Goal: Information Seeking & Learning: Learn about a topic

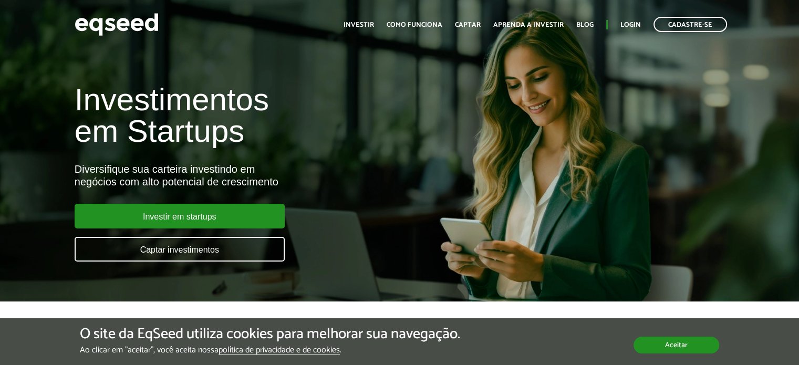
click at [678, 343] on button "Aceitar" at bounding box center [676, 345] width 86 height 17
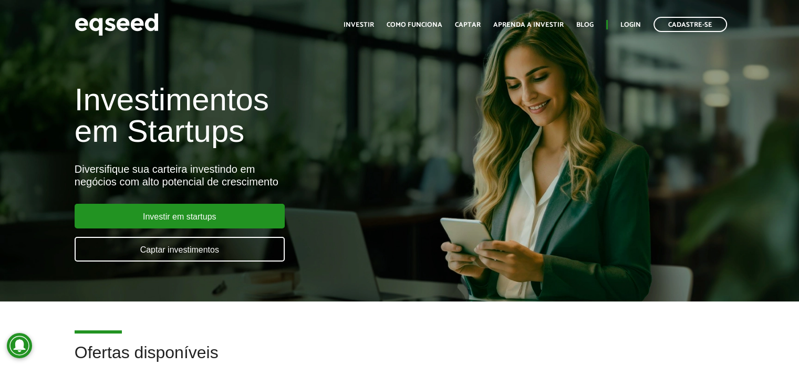
click at [122, 104] on h1 "Investimentos em Startups" at bounding box center [267, 115] width 384 height 63
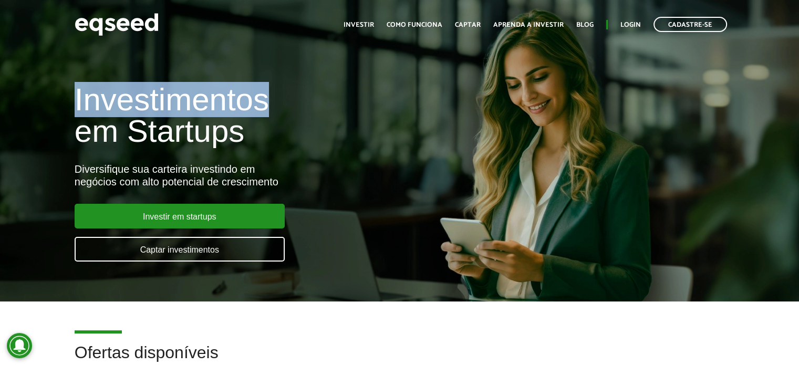
click at [122, 104] on h1 "Investimentos em Startups" at bounding box center [267, 115] width 384 height 63
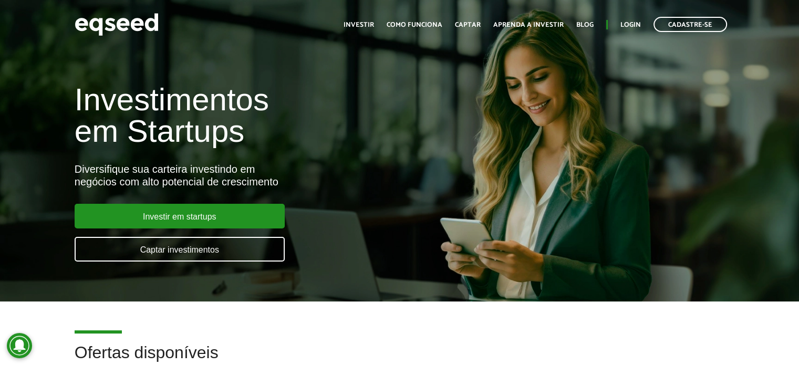
click at [145, 131] on h1 "Investimentos em Startups" at bounding box center [267, 115] width 384 height 63
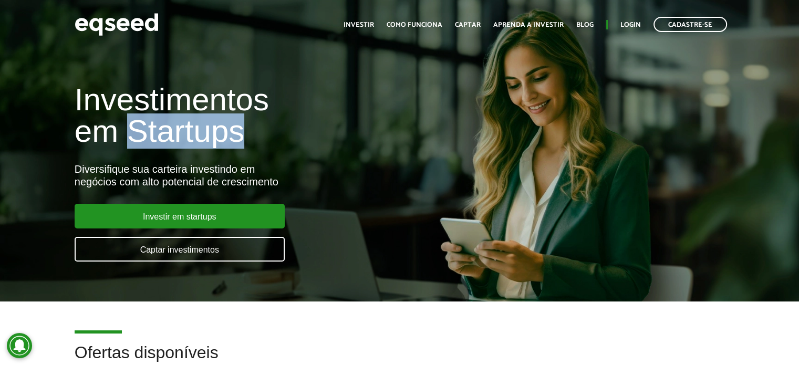
click at [145, 131] on h1 "Investimentos em Startups" at bounding box center [267, 115] width 384 height 63
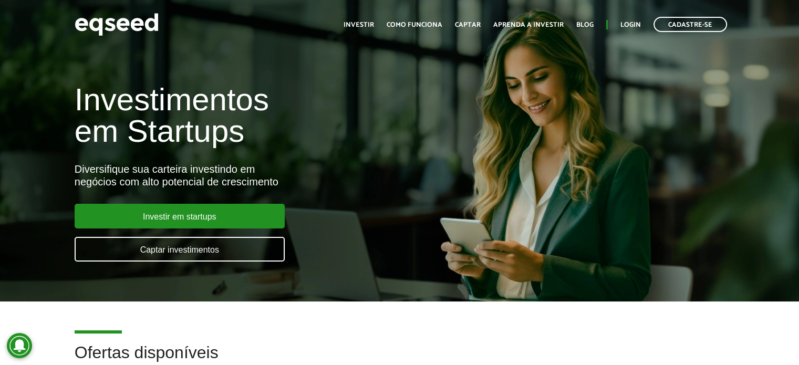
click at [141, 107] on h1 "Investimentos em Startups" at bounding box center [267, 115] width 384 height 63
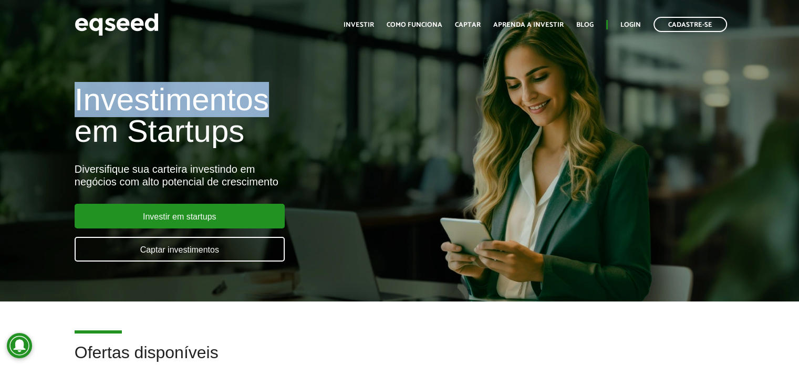
click at [141, 107] on h1 "Investimentos em Startups" at bounding box center [267, 115] width 384 height 63
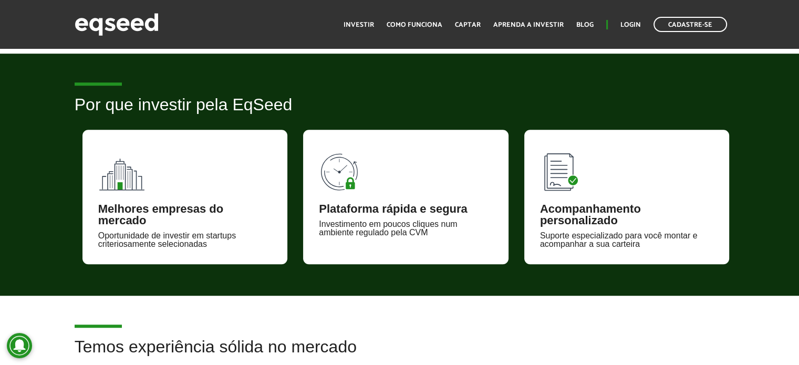
scroll to position [655, 0]
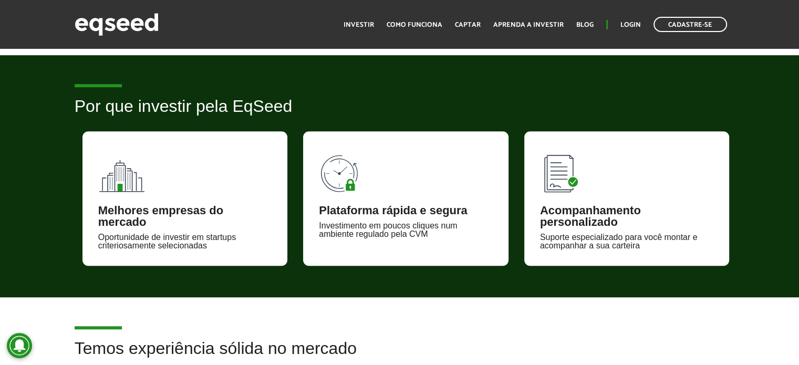
click at [166, 109] on h2 "Por que investir pela EqSeed" at bounding box center [400, 114] width 650 height 34
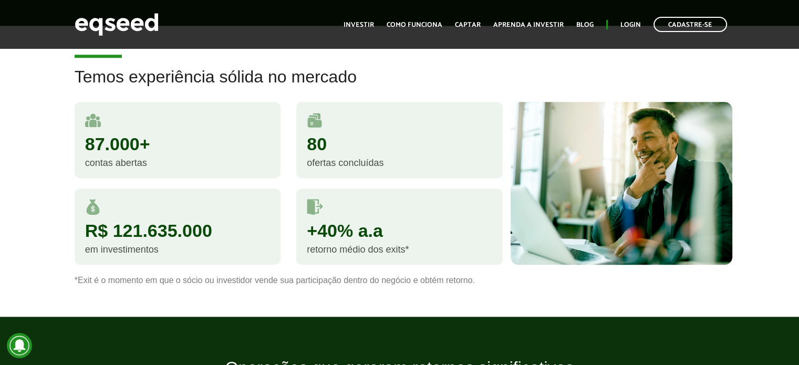
scroll to position [926, 0]
drag, startPoint x: 114, startPoint y: 223, endPoint x: 195, endPoint y: 257, distance: 88.2
click at [195, 257] on div "R$ 121.635.000 em investimentos" at bounding box center [178, 226] width 206 height 76
click at [30, 208] on div "Temos experiência sólida no mercado 87.000+ contas abertas 80 ofertas concluída…" at bounding box center [399, 176] width 799 height 217
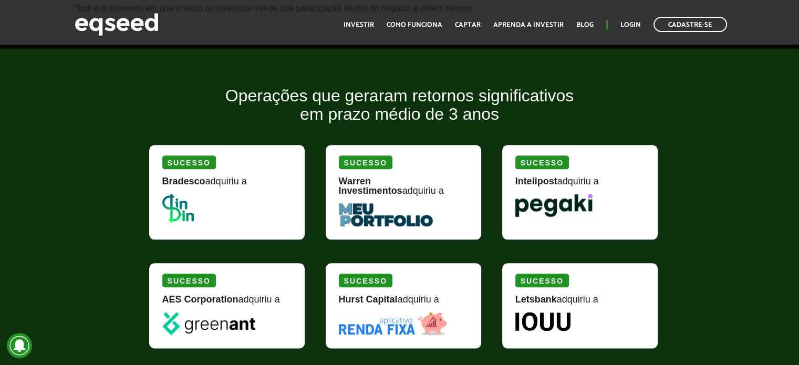
scroll to position [1199, 0]
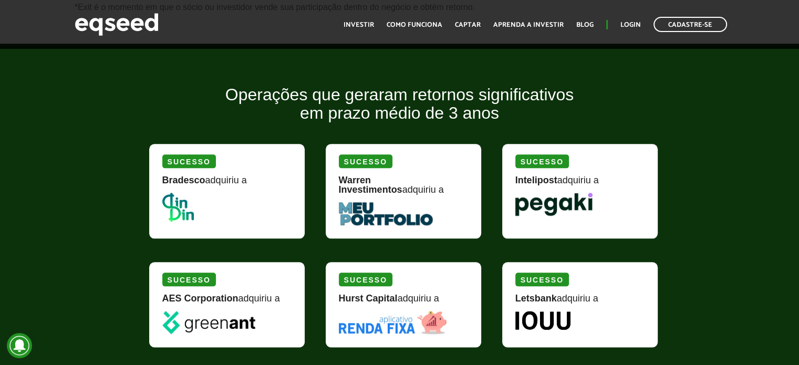
click at [189, 180] on strong "Bradesco" at bounding box center [183, 180] width 43 height 10
click at [224, 180] on div "Bradesco adquiriu a" at bounding box center [226, 183] width 129 height 17
drag, startPoint x: 224, startPoint y: 180, endPoint x: 174, endPoint y: 169, distance: 50.7
click at [174, 169] on div "Sucesso Bradesco adquiriu a" at bounding box center [226, 191] width 155 height 94
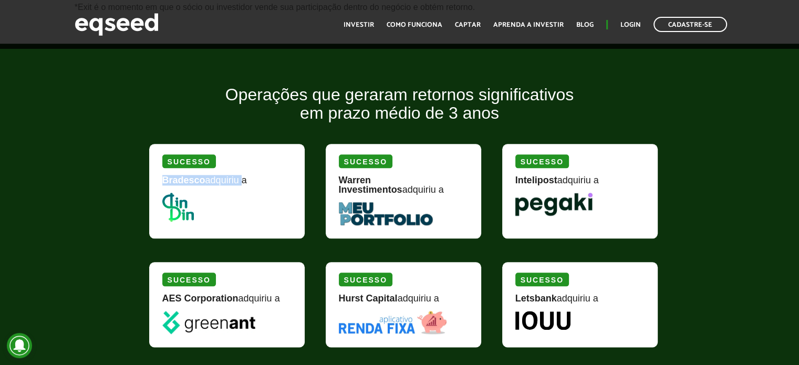
click at [174, 169] on div "Sucesso Bradesco adquiriu a" at bounding box center [226, 191] width 155 height 94
click at [210, 176] on div "Bradesco adquiriu a" at bounding box center [226, 183] width 129 height 17
click at [531, 177] on strong "Intelipost" at bounding box center [536, 180] width 42 height 10
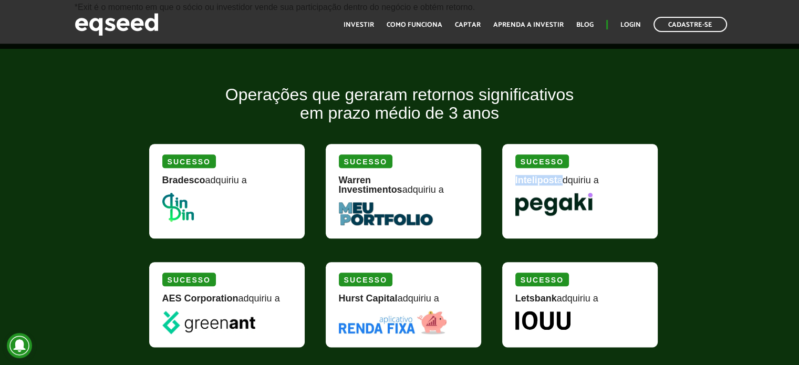
click at [531, 177] on strong "Intelipost" at bounding box center [536, 180] width 42 height 10
click at [550, 199] on img at bounding box center [553, 204] width 77 height 23
click at [570, 175] on div "Intelipost adquiriu a" at bounding box center [579, 183] width 129 height 17
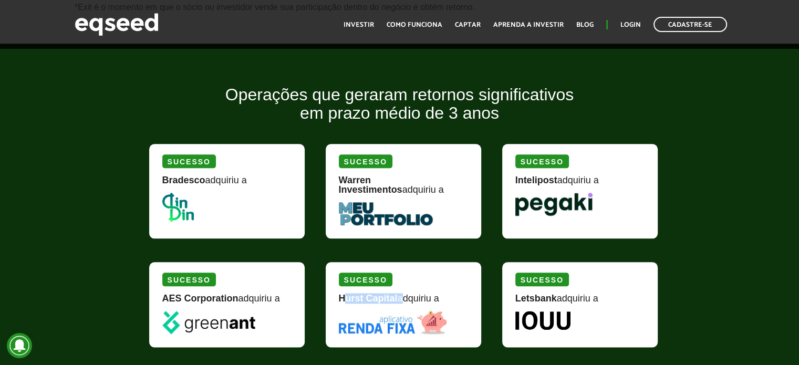
drag, startPoint x: 345, startPoint y: 298, endPoint x: 401, endPoint y: 293, distance: 55.8
click at [401, 293] on div "Hurst Capital adquiriu a" at bounding box center [403, 301] width 129 height 17
click at [412, 293] on div "Hurst Capital adquiriu a" at bounding box center [403, 301] width 129 height 17
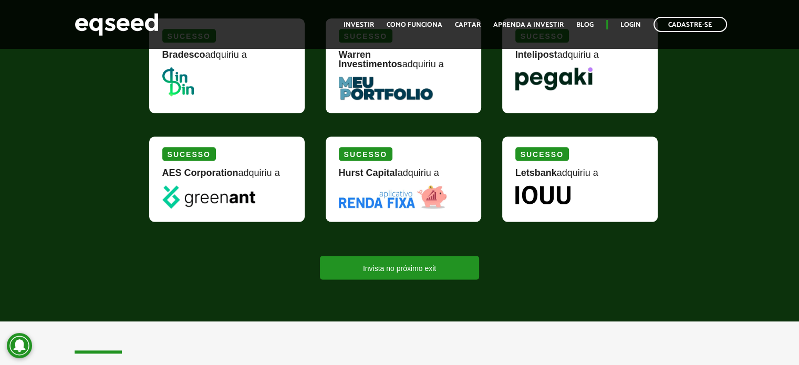
scroll to position [1327, 0]
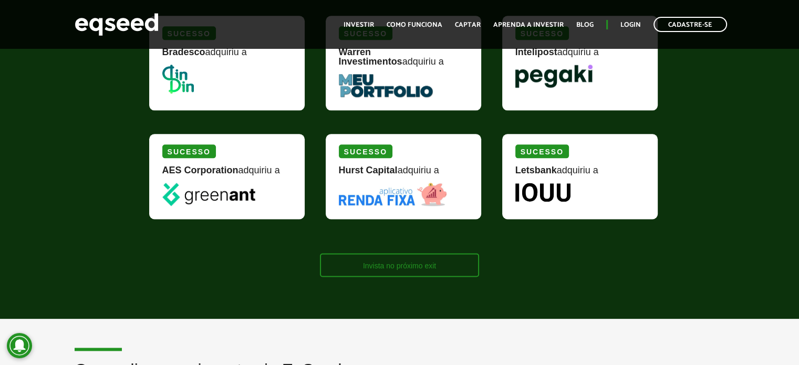
click at [348, 262] on link "Invista no próximo exit" at bounding box center [399, 265] width 159 height 24
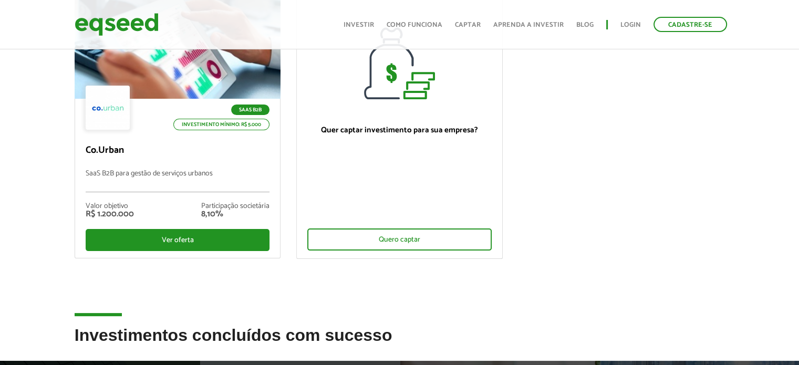
scroll to position [70, 0]
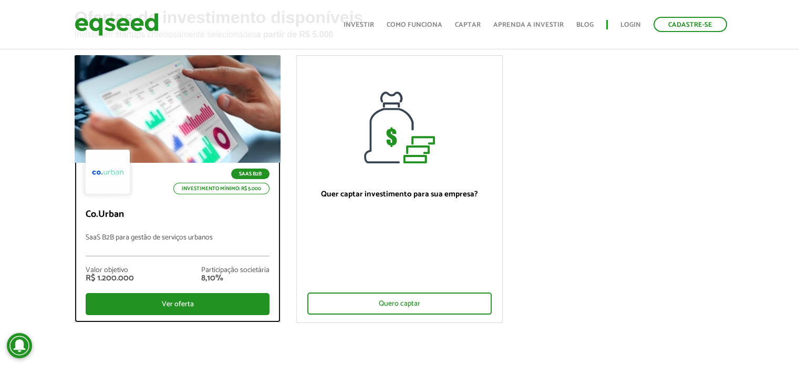
click at [150, 209] on p "Co.Urban" at bounding box center [178, 215] width 184 height 12
